Goal: Find specific fact: Find contact information

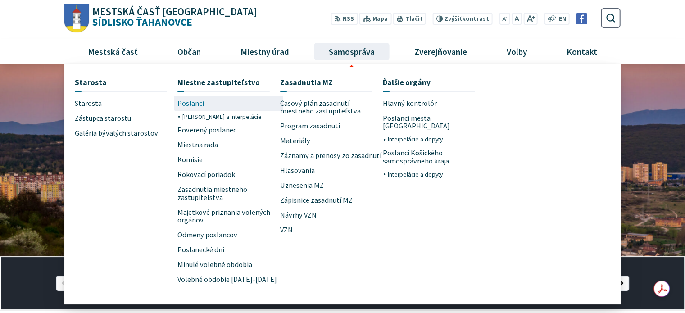
click at [198, 104] on span "Poslanci" at bounding box center [191, 103] width 27 height 15
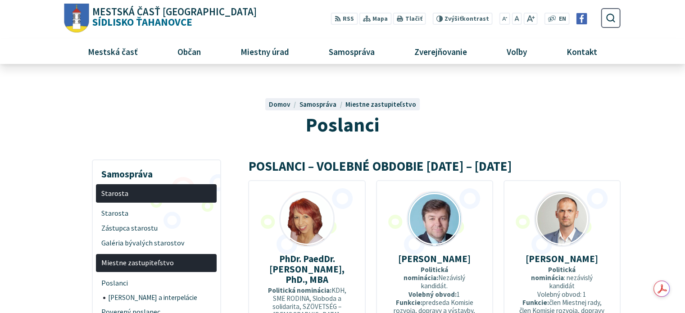
drag, startPoint x: 265, startPoint y: 256, endPoint x: 304, endPoint y: 266, distance: 40.2
click at [320, 279] on p "PhDr. PaedDr. [PERSON_NAME], PhD., MBA" at bounding box center [307, 269] width 88 height 31
copy strong "PhDr. PaedDr. [PERSON_NAME], PhD., MBA"
